Goal: Task Accomplishment & Management: Manage account settings

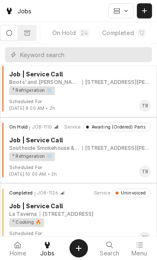
scroll to position [0, 163]
click at [77, 34] on button "On Hold 24" at bounding box center [70, 32] width 49 height 15
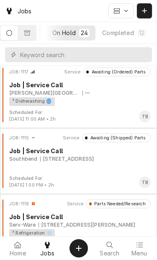
scroll to position [927, 0]
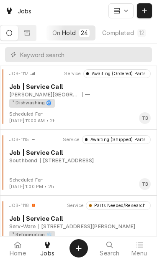
click at [76, 171] on div "JOB-1115 Service Awaiting (Shipped) Parts Job | Service Call [GEOGRAPHIC_DATA][…" at bounding box center [78, 156] width 150 height 42
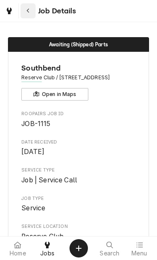
click at [25, 15] on button "Navigate back" at bounding box center [27, 10] width 15 height 15
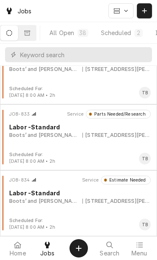
scroll to position [97, 0]
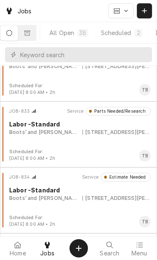
click at [60, 138] on html "Jobs All Open 38 Scheduled 2 In Progress 0 On Hold 24 Completed 12 JOB-606 Serv…" at bounding box center [78, 130] width 157 height 260
click at [59, 139] on html "Jobs All Open 38 Scheduled 2 In Progress 0 On Hold 24 Completed 12 JOB-606 Serv…" at bounding box center [78, 130] width 157 height 260
click at [74, 142] on html "Jobs All Open 38 Scheduled 2 In Progress 0 On Hold 24 Completed 12 JOB-606 Serv…" at bounding box center [78, 130] width 157 height 260
click at [51, 135] on html "Jobs All Open 38 Scheduled 2 In Progress 0 On Hold 24 Completed 12 JOB-606 Serv…" at bounding box center [78, 130] width 157 height 260
click at [68, 131] on html "Jobs All Open 38 Scheduled 2 In Progress 0 On Hold 24 Completed 12 JOB-606 Serv…" at bounding box center [78, 130] width 157 height 260
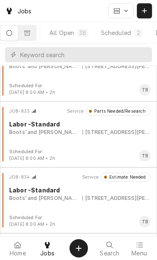
click at [81, 137] on html "Jobs All Open 38 Scheduled 2 In Progress 0 On Hold 24 Completed 12 JOB-606 Serv…" at bounding box center [78, 130] width 157 height 260
click at [31, 133] on html "Jobs All Open 38 Scheduled 2 In Progress 0 On Hold 24 Completed 12 JOB-606 Serv…" at bounding box center [78, 130] width 157 height 260
click at [39, 132] on html "Jobs All Open 38 Scheduled 2 In Progress 0 On Hold 24 Completed 12 JOB-606 Serv…" at bounding box center [78, 130] width 157 height 260
click at [41, 138] on html "Jobs All Open 38 Scheduled 2 In Progress 0 On Hold 24 Completed 12 JOB-606 Serv…" at bounding box center [78, 130] width 157 height 260
click at [47, 138] on html "Jobs All Open 38 Scheduled 2 In Progress 0 On Hold 24 Completed 12 JOB-606 Serv…" at bounding box center [78, 130] width 157 height 260
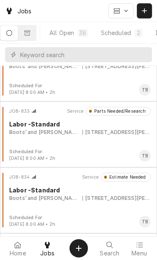
click at [50, 158] on html "Jobs All Open 38 Scheduled 2 In Progress 0 On Hold 24 Completed 12 JOB-606 Serv…" at bounding box center [78, 130] width 157 height 260
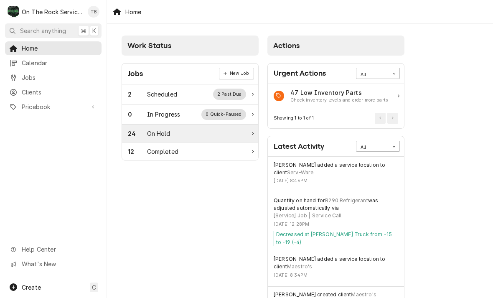
click at [181, 135] on div "24 On Hold" at bounding box center [187, 133] width 118 height 9
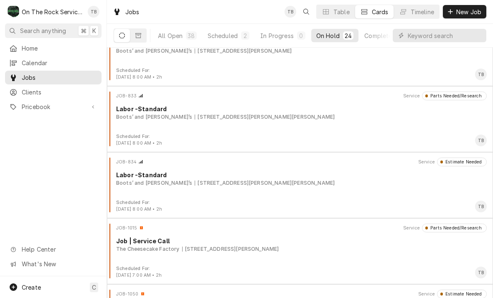
scroll to position [96, 0]
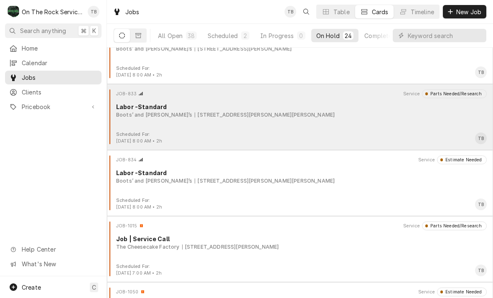
click at [254, 126] on div "JOB-833 Service Parts Needed/Research Labor -Standard Boots’ and [PERSON_NAME]’…" at bounding box center [300, 110] width 380 height 42
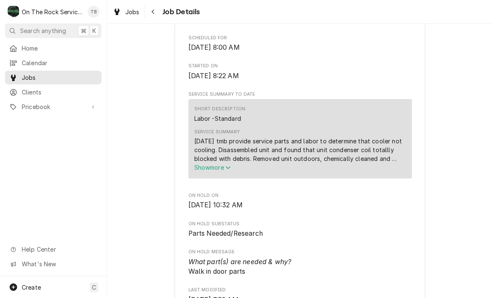
scroll to position [241, 0]
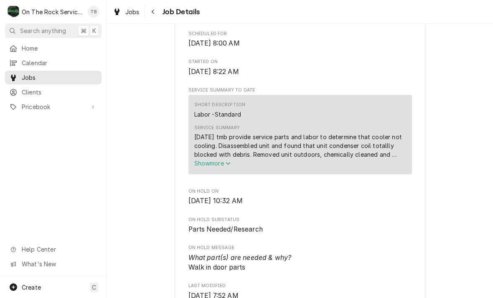
click at [227, 163] on span "Show more" at bounding box center [212, 163] width 37 height 7
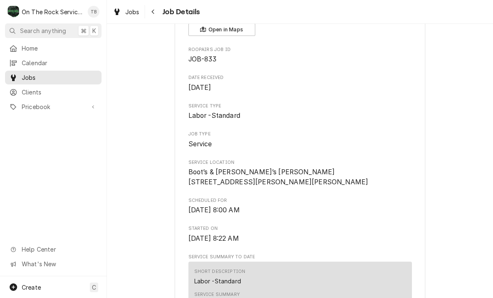
scroll to position [56, 0]
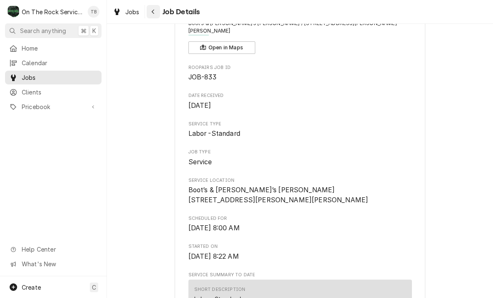
click at [156, 13] on div "Navigate back" at bounding box center [153, 12] width 8 height 8
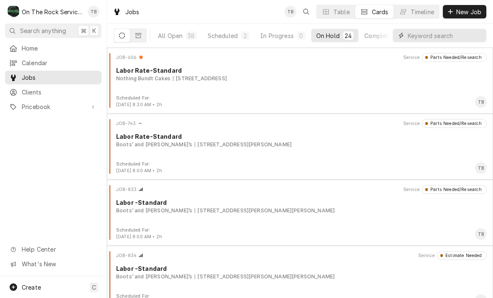
click at [408, 35] on input "Dynamic Content Wrapper" at bounding box center [445, 35] width 74 height 13
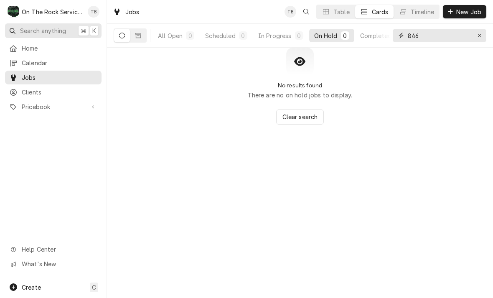
type input "846"
click at [53, 32] on span "Search anything" at bounding box center [43, 30] width 46 height 9
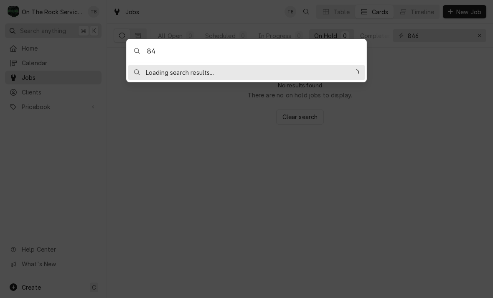
type input "846"
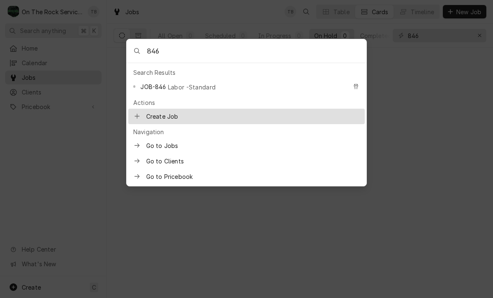
click at [196, 93] on div "JOB-846 Labor -Standard" at bounding box center [246, 87] width 237 height 16
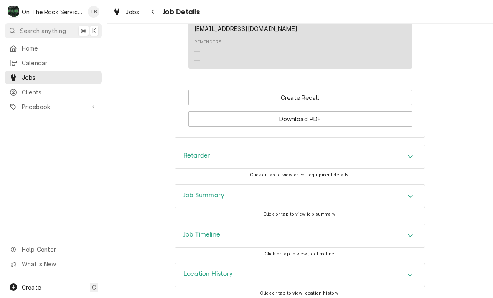
scroll to position [772, 0]
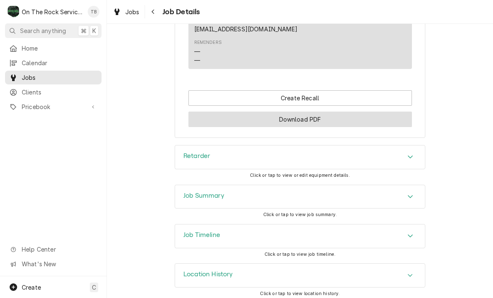
click at [316, 117] on button "Download PDF" at bounding box center [301, 119] width 224 height 15
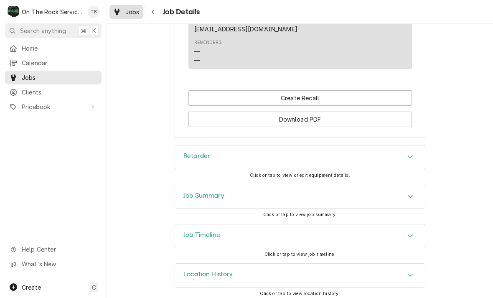
click at [132, 12] on span "Jobs" at bounding box center [132, 12] width 14 height 9
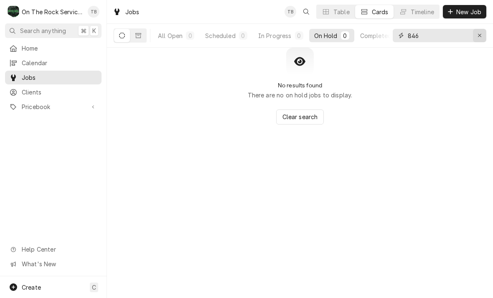
click at [476, 35] on div "Erase input" at bounding box center [480, 35] width 8 height 8
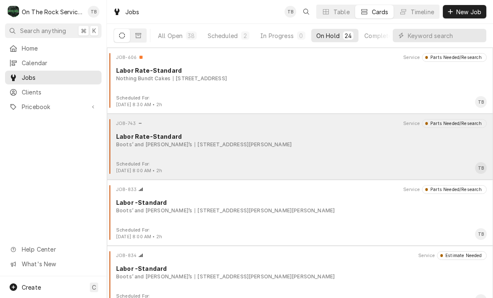
click at [218, 142] on div "120 E Henry St, Spartanburg, SC 29306" at bounding box center [243, 145] width 97 height 8
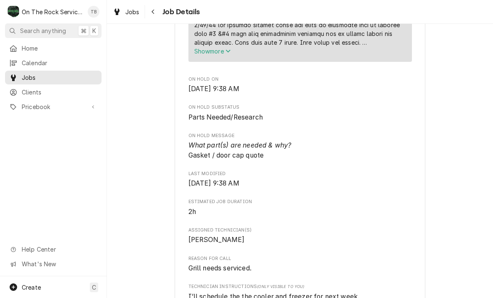
scroll to position [346, 0]
click at [156, 10] on div "Navigate back" at bounding box center [153, 12] width 8 height 8
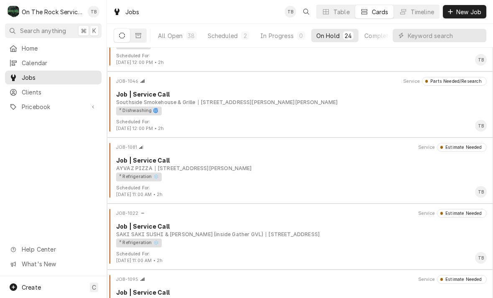
scroll to position [439, 0]
click at [183, 40] on button "All Open 38" at bounding box center [177, 35] width 49 height 13
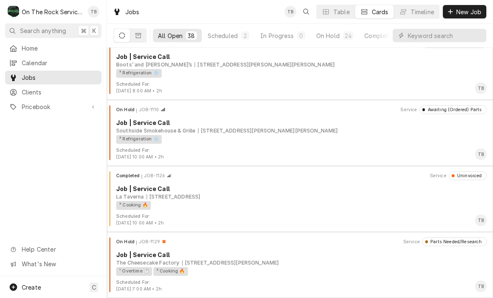
scroll to position [2259, 0]
click at [228, 34] on div "Scheduled" at bounding box center [223, 35] width 30 height 9
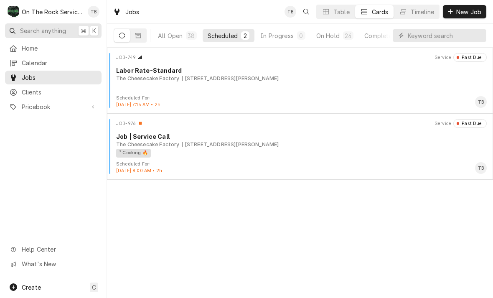
click at [59, 33] on span "Search anything" at bounding box center [43, 30] width 46 height 9
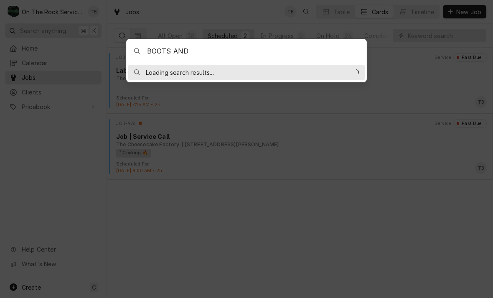
type input "BOOTS AND"
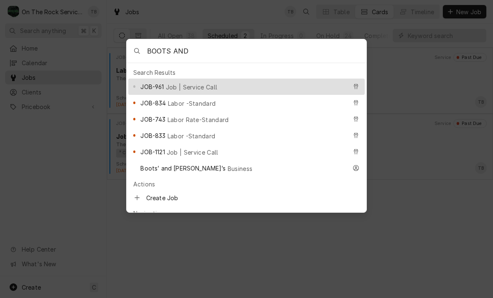
click at [188, 102] on span "Labor -Standard" at bounding box center [192, 103] width 48 height 9
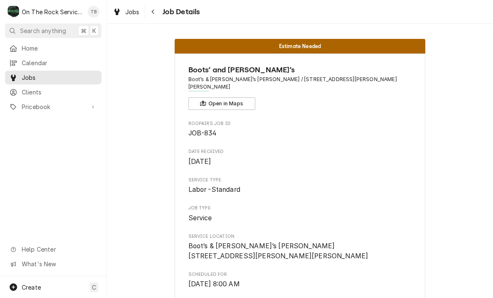
click at [176, 14] on span "Job Details" at bounding box center [180, 11] width 40 height 11
click at [159, 8] on button "Navigate back" at bounding box center [153, 11] width 13 height 13
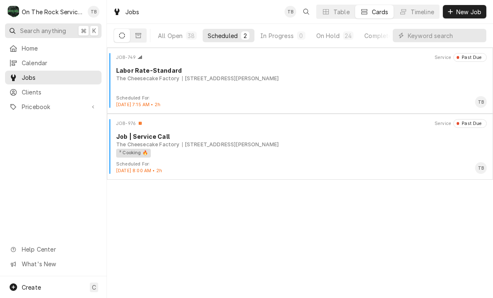
click at [55, 28] on span "Search anything" at bounding box center [43, 30] width 46 height 9
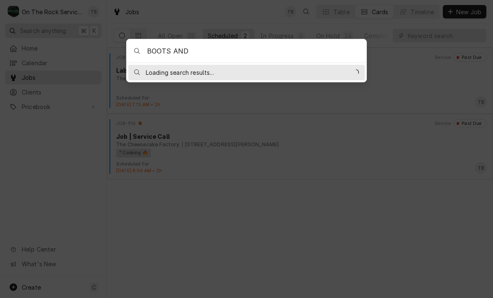
type input "BOOTS AND"
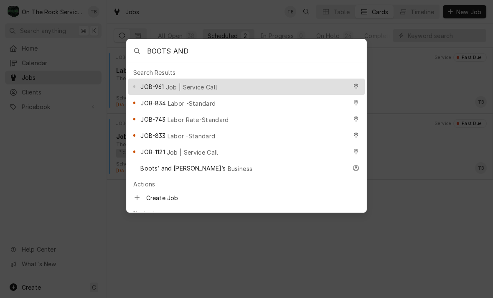
click at [198, 132] on span "Labor -Standard" at bounding box center [192, 136] width 48 height 9
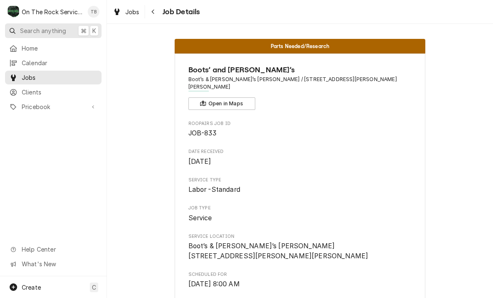
click at [29, 32] on span "Search anything" at bounding box center [43, 30] width 46 height 9
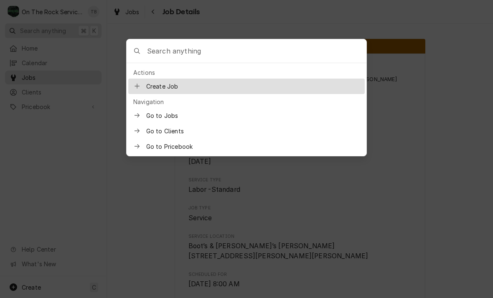
type input "V"
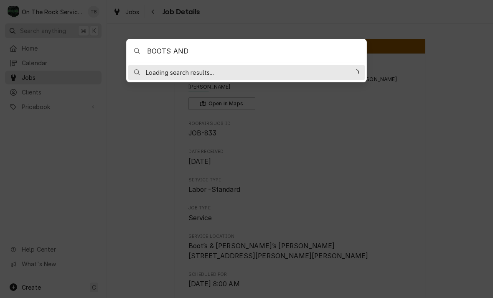
type input "BOOTS AND"
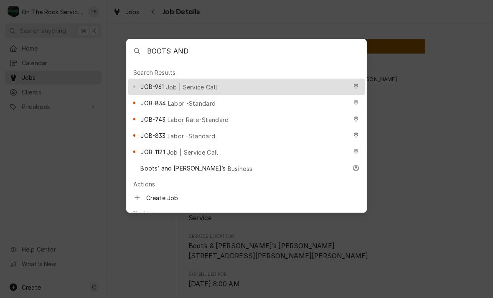
click at [213, 88] on div "JOB-961 Job | Service Call" at bounding box center [243, 87] width 206 height 10
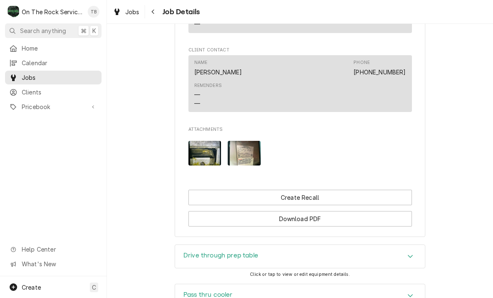
scroll to position [691, 0]
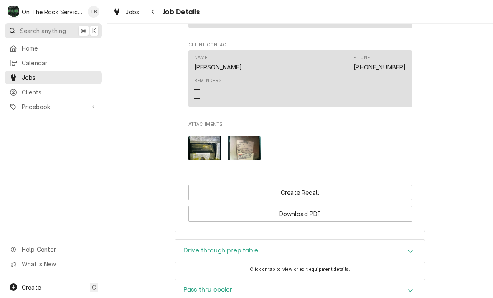
click at [33, 28] on span "Search anything" at bounding box center [43, 30] width 46 height 9
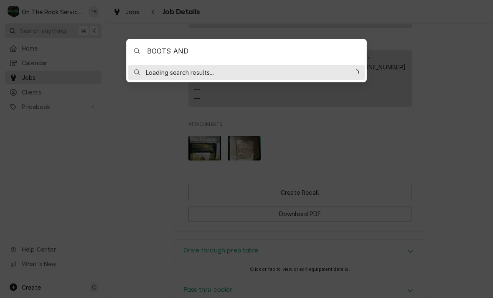
type input "BOOTS AND"
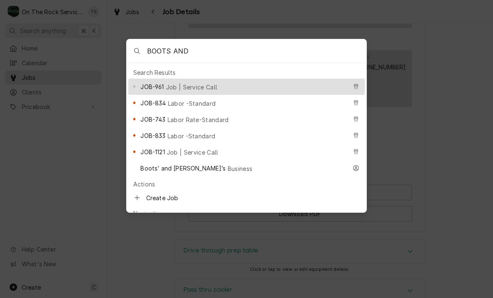
click at [194, 150] on span "Job | Service Call" at bounding box center [193, 152] width 52 height 9
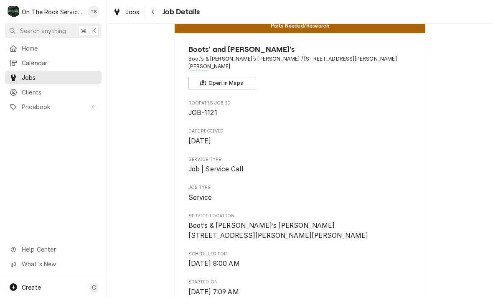
scroll to position [21, 0]
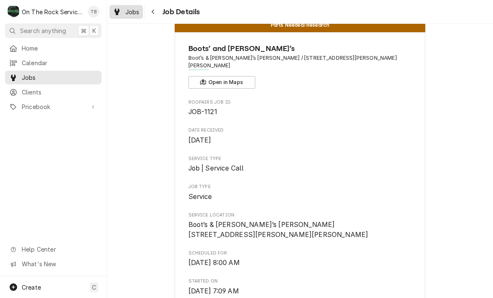
click at [136, 11] on span "Jobs" at bounding box center [132, 12] width 14 height 9
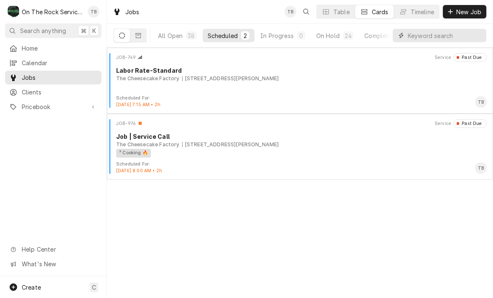
click at [416, 38] on input "Dynamic Content Wrapper" at bounding box center [445, 35] width 74 height 13
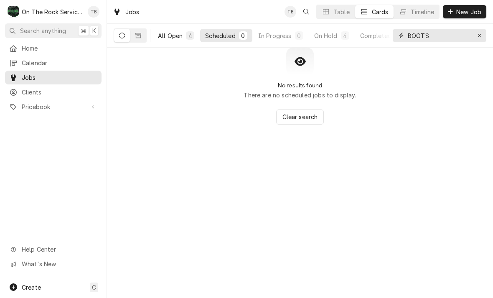
type input "BOOTS"
click at [174, 38] on div "All Open" at bounding box center [170, 35] width 25 height 9
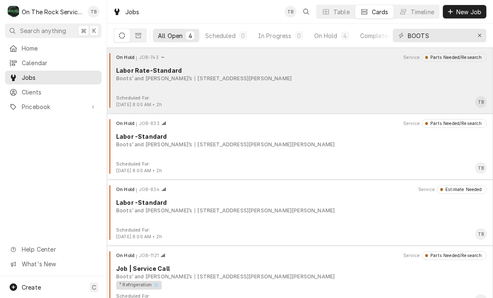
click at [254, 87] on div "On Hold JOB-743 Service Parts Needed/Research Labor Rate-Standard Boots’ and So…" at bounding box center [300, 74] width 380 height 42
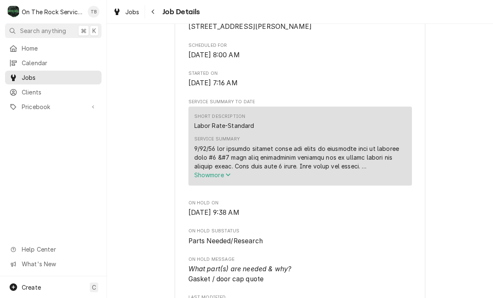
scroll to position [228, 0]
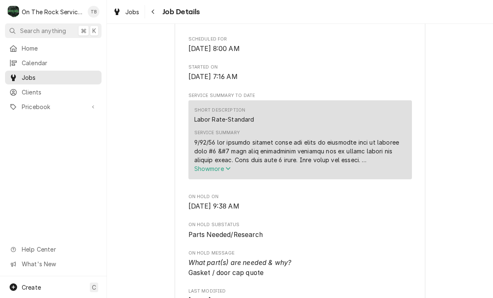
click at [223, 172] on span "Show more" at bounding box center [212, 168] width 37 height 7
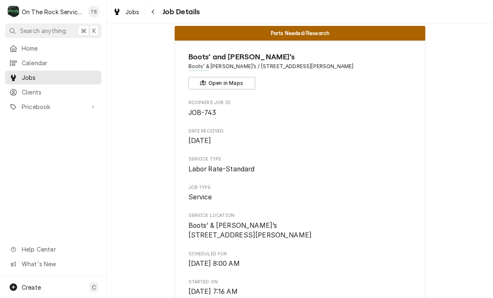
scroll to position [11, 0]
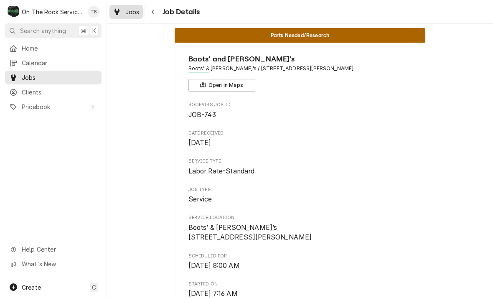
click at [133, 10] on span "Jobs" at bounding box center [132, 12] width 14 height 9
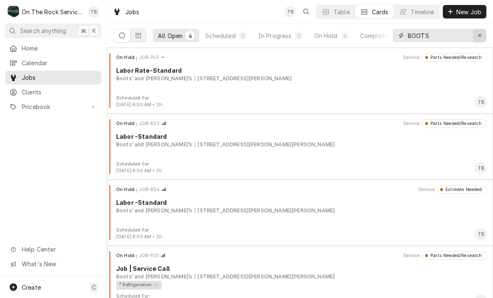
click at [479, 36] on icon "Erase input" at bounding box center [480, 36] width 5 height 6
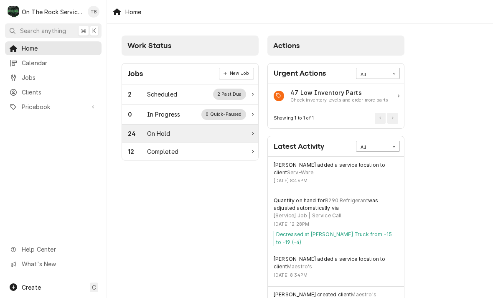
click at [164, 134] on div "On Hold" at bounding box center [158, 133] width 23 height 9
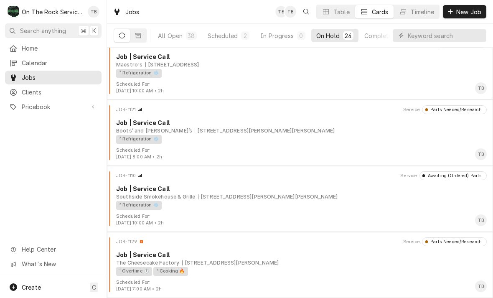
scroll to position [1335, 0]
click at [183, 36] on button "All Open 38" at bounding box center [177, 35] width 49 height 13
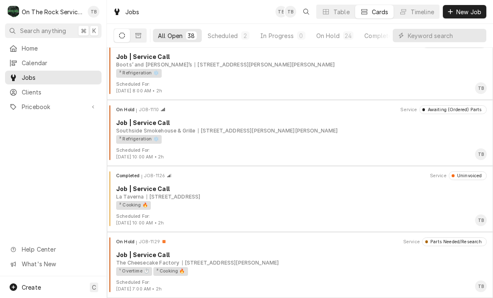
scroll to position [2259, 0]
click at [53, 28] on span "Search anything" at bounding box center [43, 30] width 46 height 9
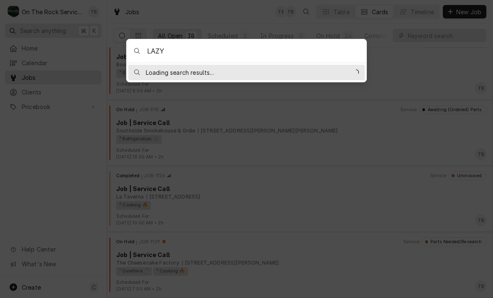
type input "LAZY G"
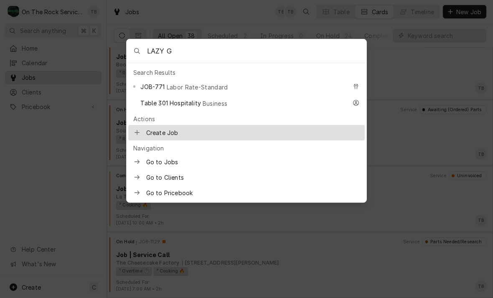
click at [206, 88] on span "Labor Rate-Standard" at bounding box center [197, 87] width 61 height 9
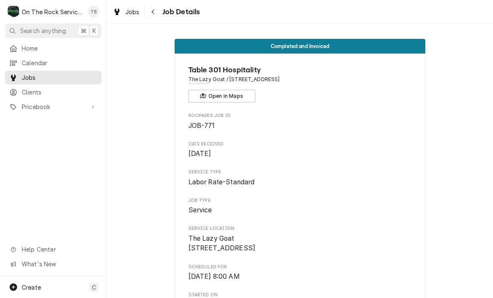
click at [73, 10] on div "On The Rock Services" at bounding box center [52, 12] width 61 height 9
click at [61, 28] on span "Search anything" at bounding box center [43, 30] width 46 height 9
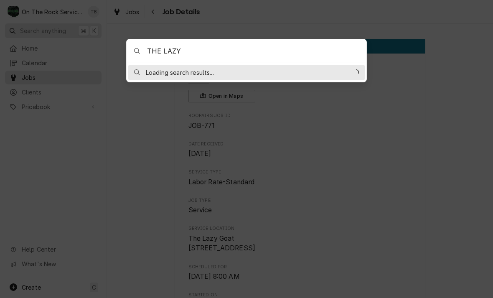
type input "THE LAZY"
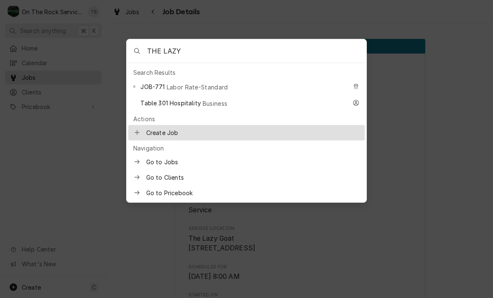
click at [187, 103] on span "Table 301 Hospitality" at bounding box center [170, 103] width 60 height 9
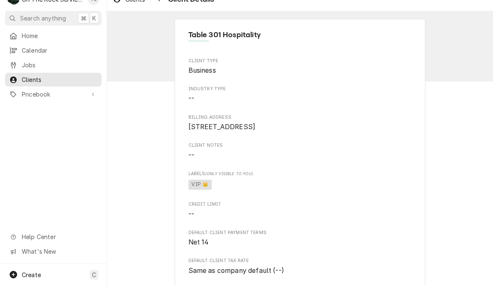
scroll to position [18, 0]
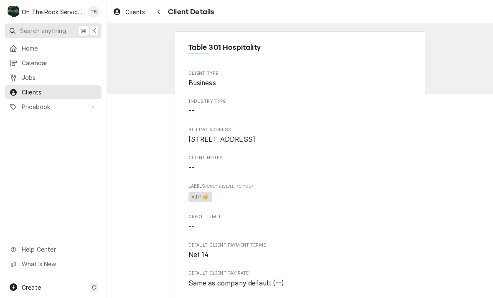
click at [20, 28] on span "Search anything" at bounding box center [43, 30] width 46 height 9
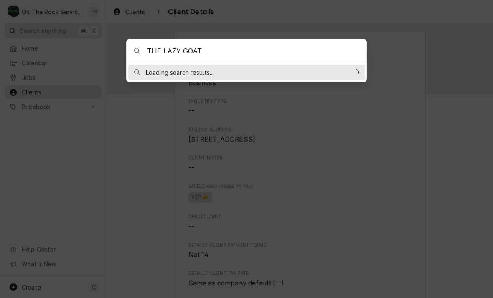
type input "THE LAZY GOAT"
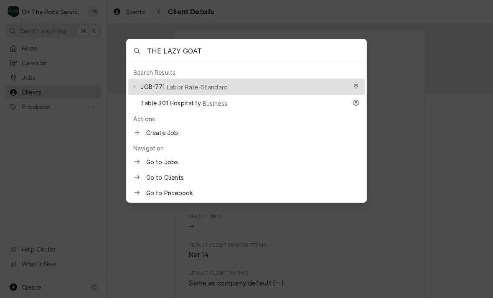
click at [176, 158] on span "Go to Jobs" at bounding box center [253, 162] width 214 height 9
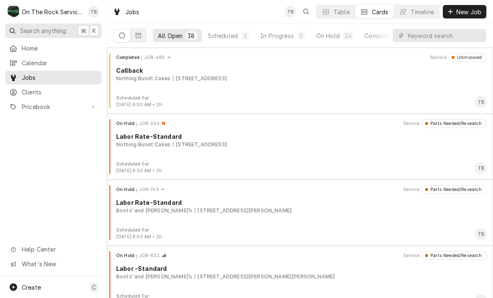
click at [56, 32] on span "Search anything" at bounding box center [43, 30] width 46 height 9
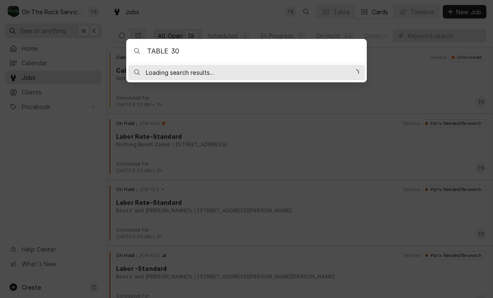
type input "TABLE 301"
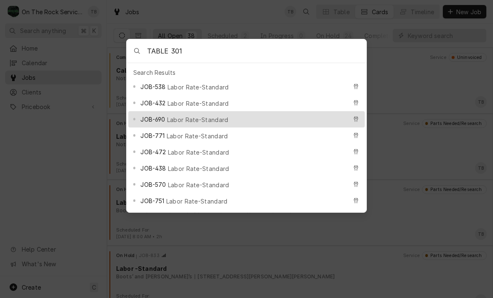
click at [205, 139] on div "JOB-771 Labor Rate-Standard" at bounding box center [246, 135] width 237 height 16
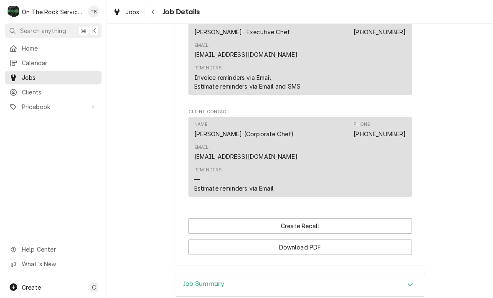
scroll to position [651, 0]
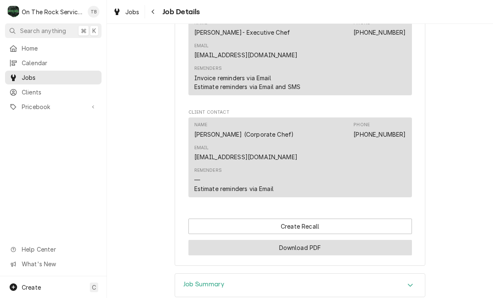
click at [325, 240] on button "Download PDF" at bounding box center [301, 247] width 224 height 15
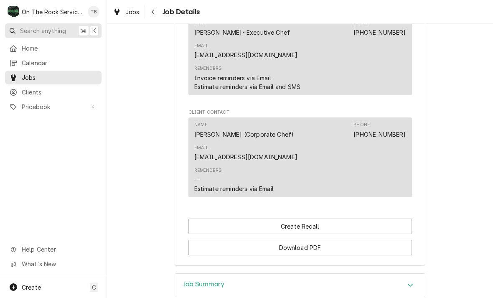
click at [28, 33] on span "Search anything" at bounding box center [43, 30] width 46 height 9
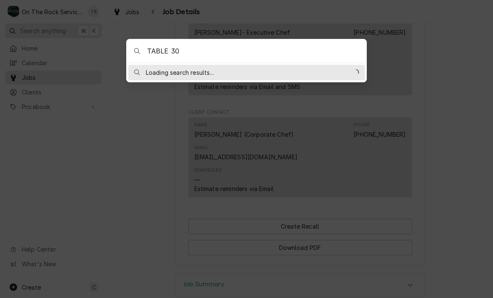
type input "TABLE 301"
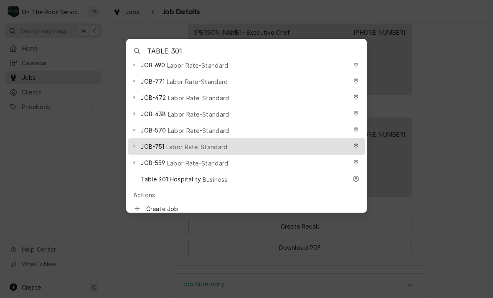
scroll to position [55, 0]
click at [200, 142] on div "JOB-751 Labor Rate-Standard" at bounding box center [243, 146] width 206 height 10
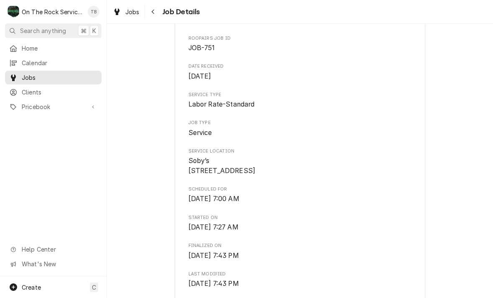
scroll to position [62, 0]
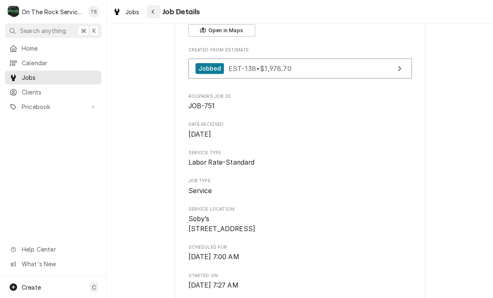
click at [157, 10] on div "Navigate back" at bounding box center [153, 12] width 8 height 8
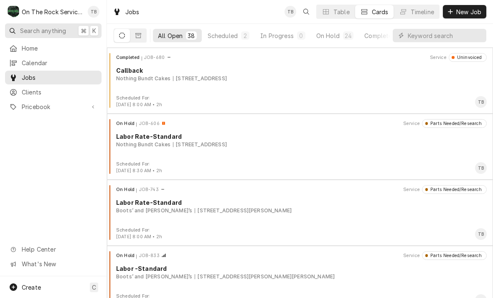
click at [54, 30] on span "Search anything" at bounding box center [43, 30] width 46 height 9
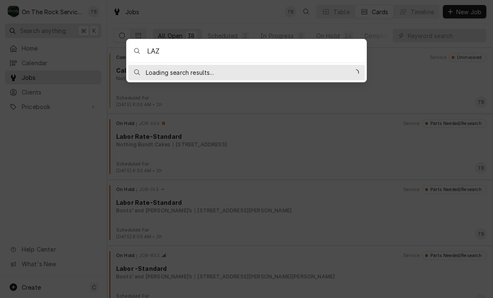
type input "LAZY"
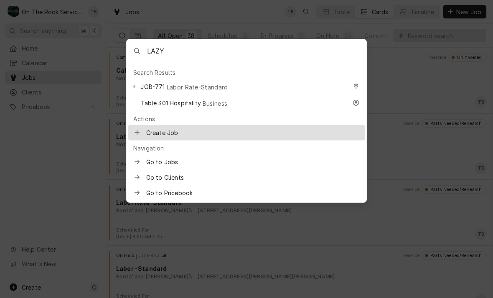
click at [209, 88] on span "Labor Rate-Standard" at bounding box center [197, 87] width 61 height 9
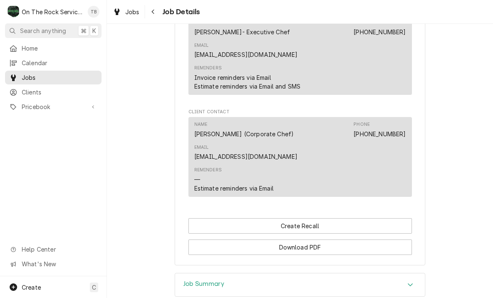
scroll to position [651, 0]
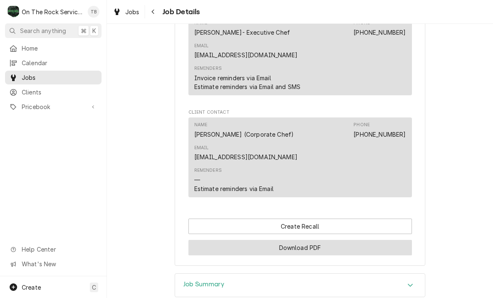
click at [313, 240] on button "Download PDF" at bounding box center [301, 247] width 224 height 15
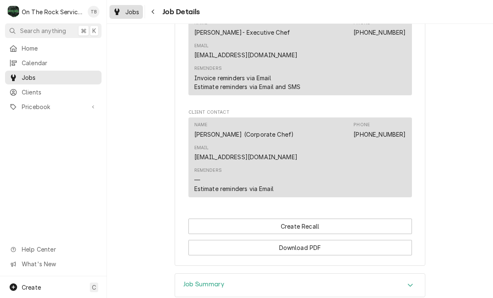
click at [131, 12] on span "Jobs" at bounding box center [132, 12] width 14 height 9
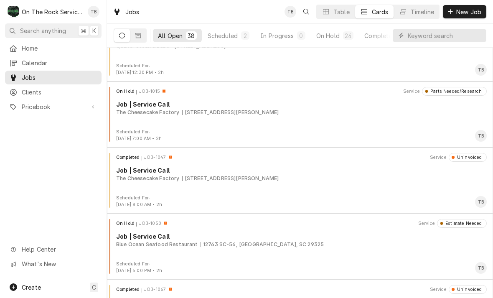
scroll to position [429, 0]
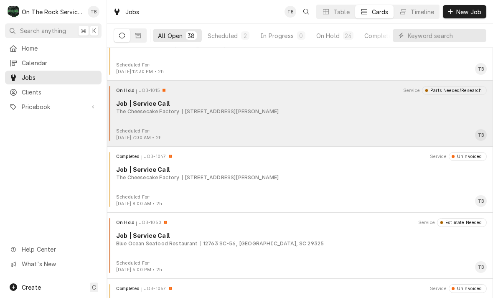
click at [184, 118] on div "On Hold JOB-1015 Service Parts Needed/Research Job | Service Call The Cheesecak…" at bounding box center [300, 107] width 380 height 42
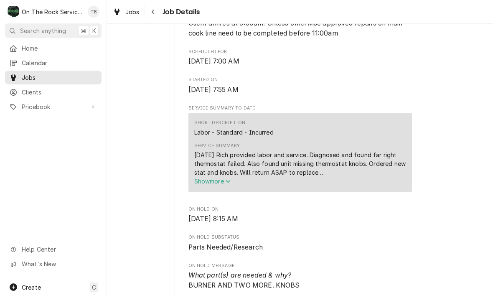
scroll to position [307, 0]
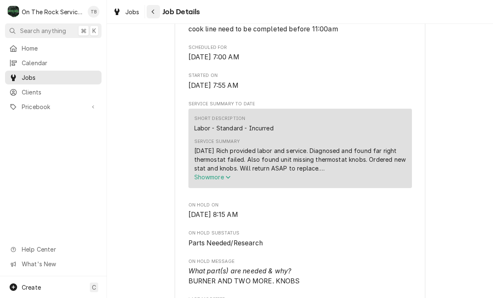
click at [150, 11] on div "Navigate back" at bounding box center [153, 12] width 8 height 8
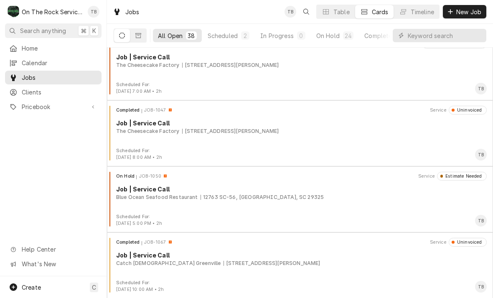
scroll to position [476, 0]
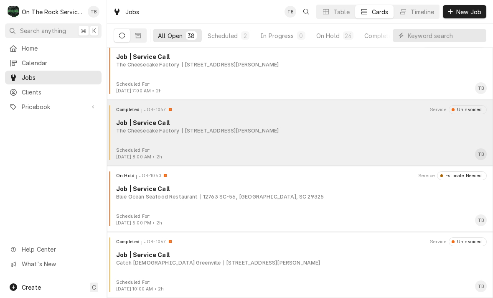
click at [185, 130] on div "[STREET_ADDRESS][PERSON_NAME]" at bounding box center [230, 131] width 97 height 8
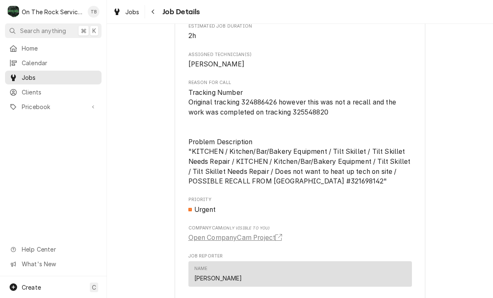
scroll to position [444, 0]
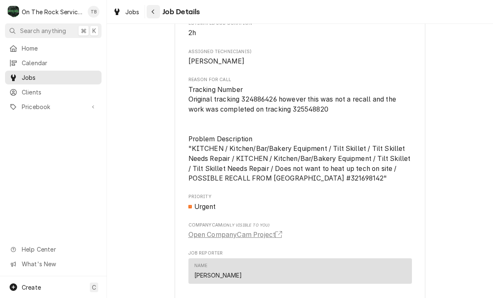
click at [159, 15] on button "Navigate back" at bounding box center [153, 11] width 13 height 13
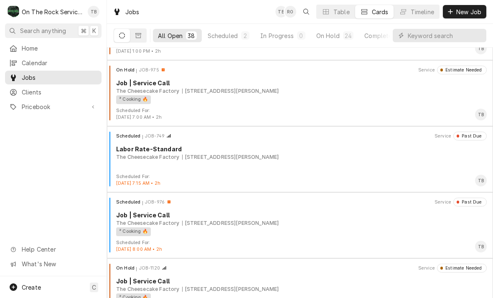
scroll to position [1837, 0]
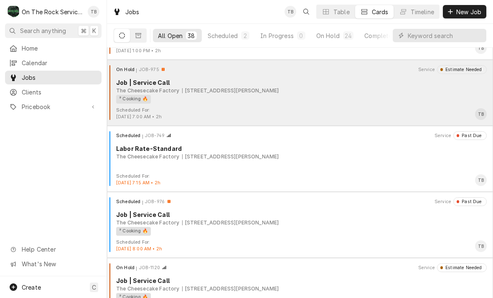
click at [215, 99] on div "² Cooking 🔥" at bounding box center [298, 99] width 365 height 9
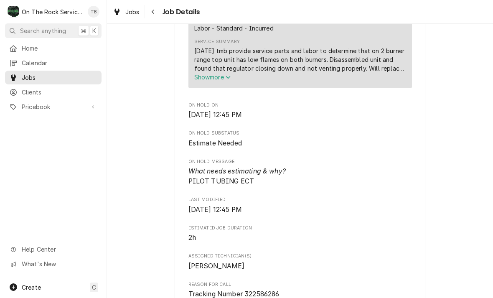
scroll to position [408, 0]
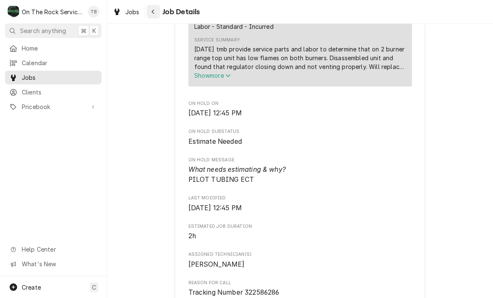
click at [155, 13] on div "Navigate back" at bounding box center [153, 12] width 8 height 8
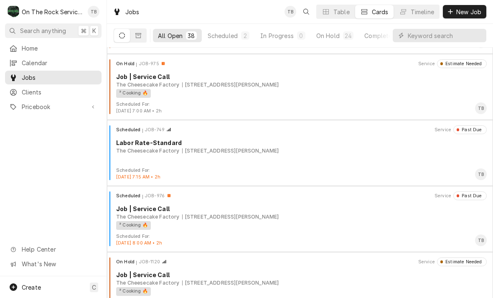
scroll to position [1860, 0]
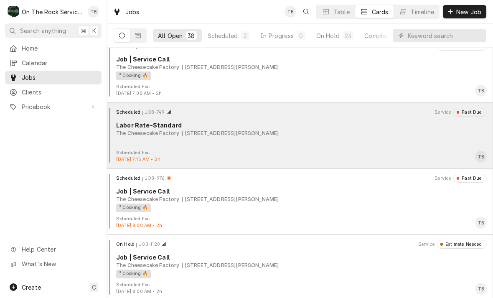
click at [221, 135] on div "[STREET_ADDRESS][PERSON_NAME]" at bounding box center [230, 134] width 97 height 8
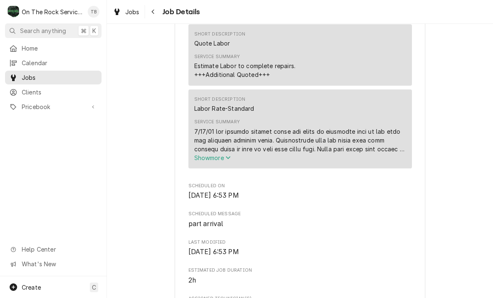
scroll to position [441, 0]
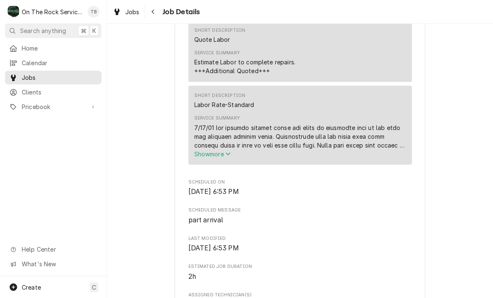
click at [227, 156] on icon "Service Summary" at bounding box center [228, 154] width 5 height 6
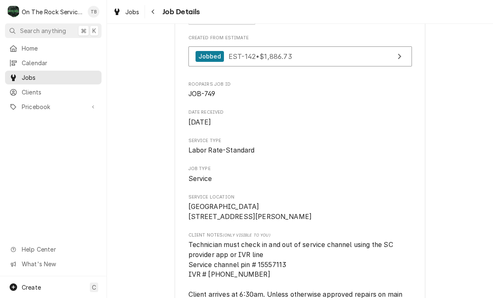
scroll to position [79, 0]
